Goal: Transaction & Acquisition: Subscribe to service/newsletter

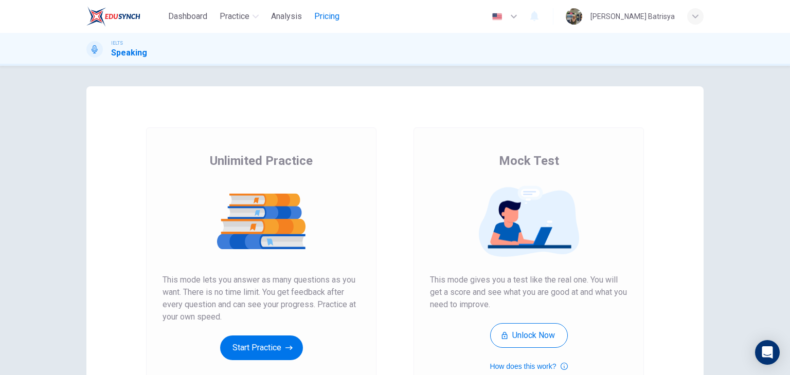
click at [325, 13] on span "Pricing" at bounding box center [326, 16] width 25 height 12
click at [115, 45] on span "IELTS" at bounding box center [117, 43] width 12 height 7
drag, startPoint x: 115, startPoint y: 45, endPoint x: 129, endPoint y: 52, distance: 15.9
click at [129, 52] on div "IELTS Reading" at bounding box center [126, 50] width 31 height 20
click at [129, 52] on h1 "Reading" at bounding box center [126, 53] width 31 height 12
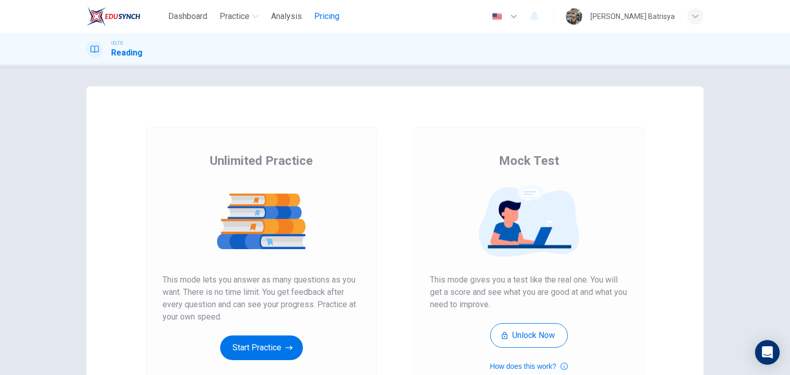
click at [327, 21] on span "Pricing" at bounding box center [326, 16] width 25 height 12
